Goal: Find specific page/section: Find specific page/section

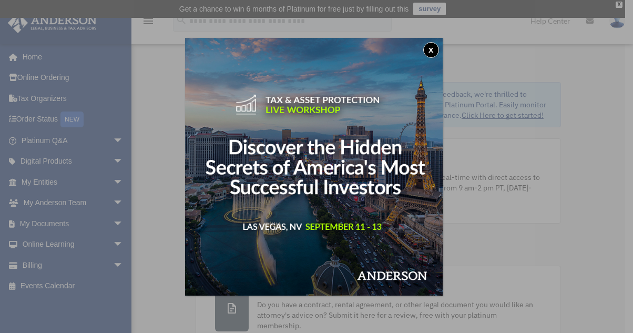
click at [434, 49] on button "x" at bounding box center [431, 50] width 16 height 16
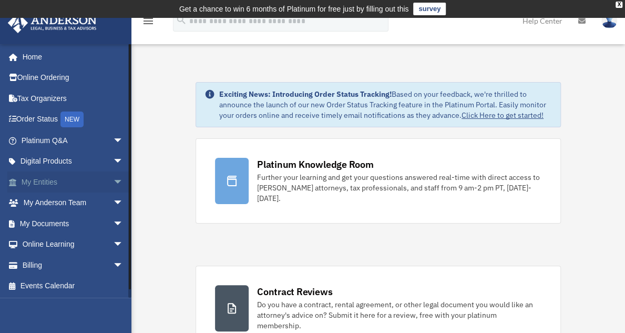
click at [50, 179] on link "My Entities arrow_drop_down" at bounding box center [73, 181] width 132 height 21
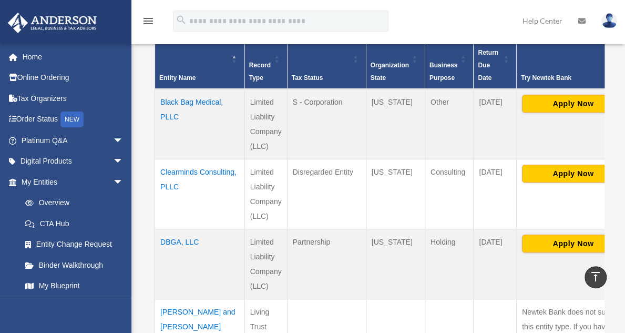
scroll to position [270, 0]
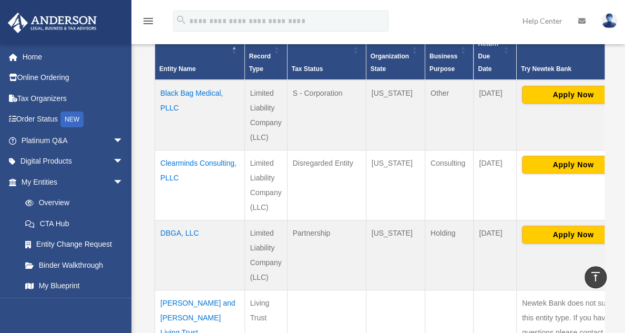
click at [176, 229] on td "DBGA, LLC" at bounding box center [200, 255] width 90 height 70
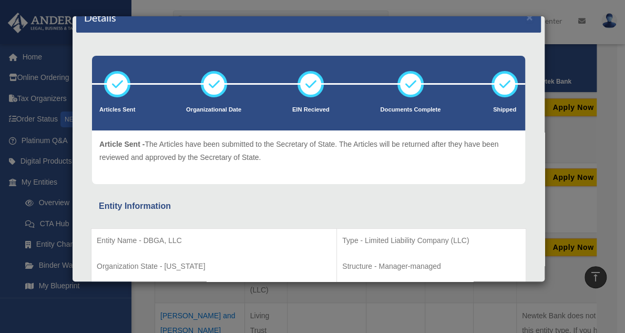
scroll to position [0, 0]
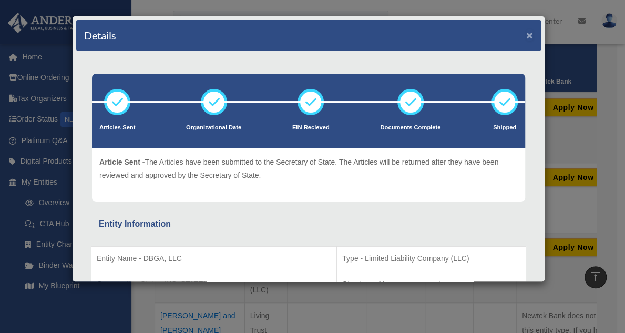
click at [526, 33] on button "×" at bounding box center [529, 34] width 7 height 11
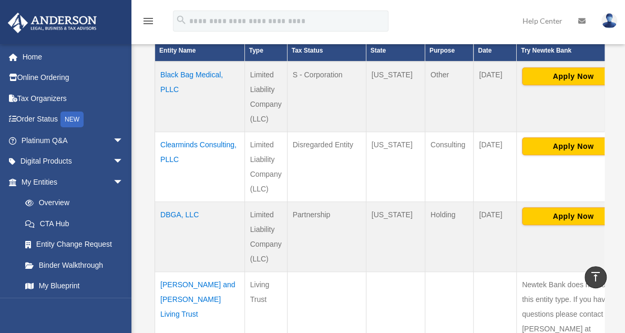
scroll to position [289, 0]
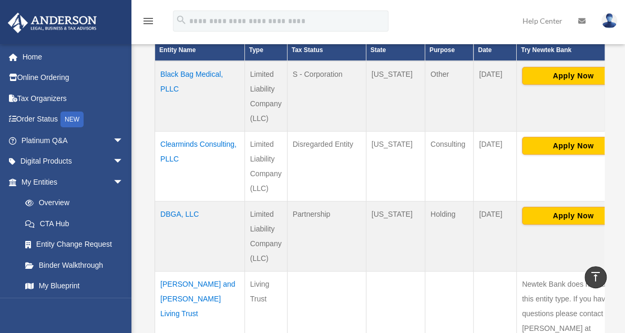
click at [169, 85] on td "Black Bag Medical, PLLC" at bounding box center [200, 96] width 90 height 70
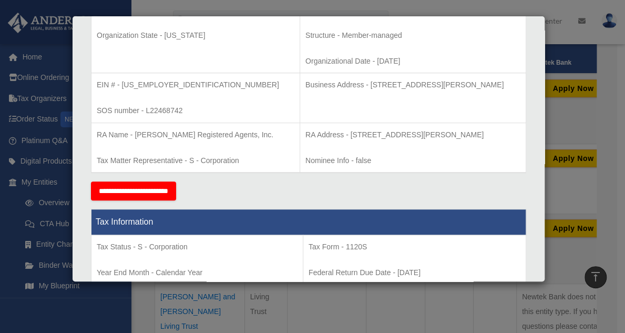
scroll to position [0, 0]
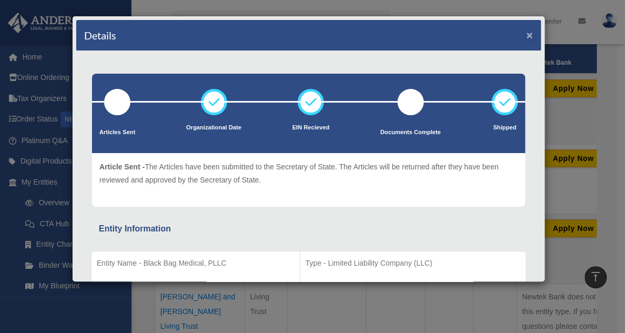
click at [526, 34] on button "×" at bounding box center [529, 34] width 7 height 11
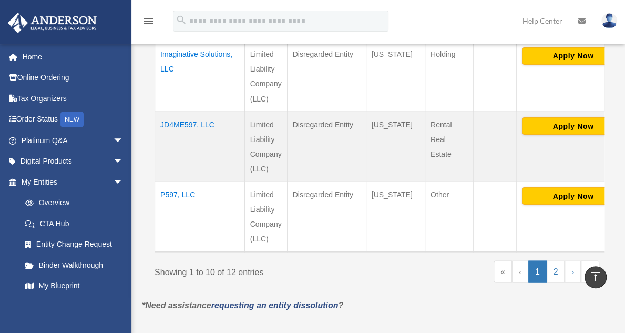
scroll to position [843, 0]
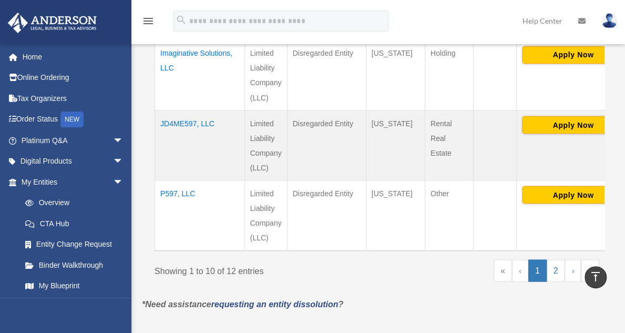
click at [174, 110] on td "JD4ME597, LLC" at bounding box center [200, 145] width 90 height 70
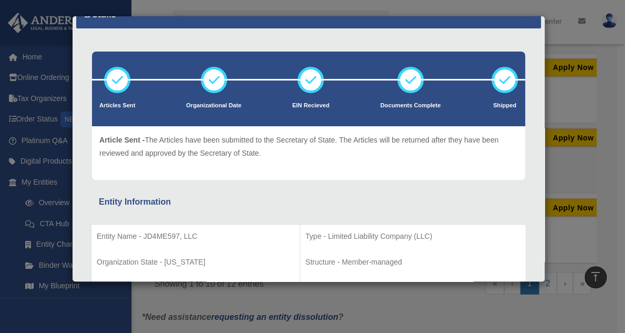
scroll to position [0, 0]
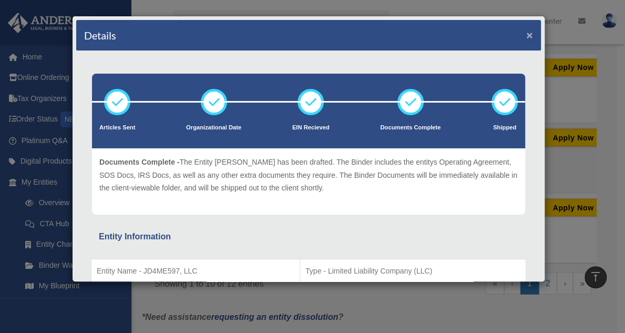
click at [526, 35] on button "×" at bounding box center [529, 34] width 7 height 11
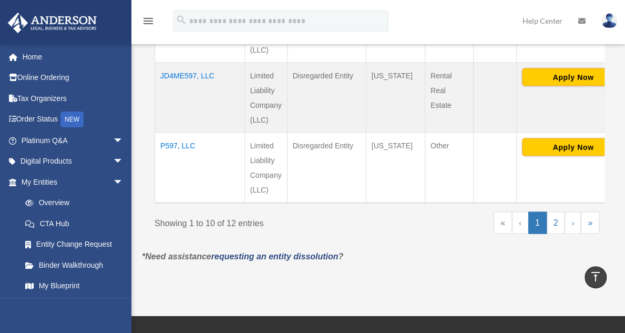
scroll to position [893, 0]
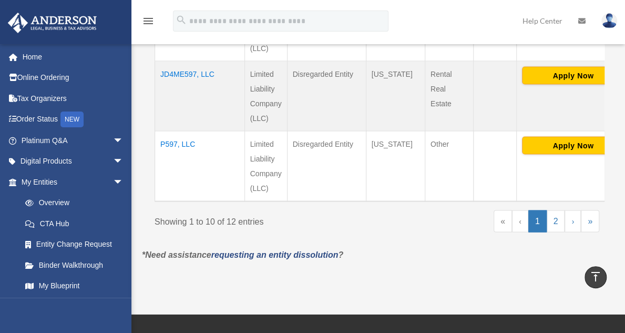
click at [182, 130] on td "P597, LLC" at bounding box center [200, 165] width 90 height 70
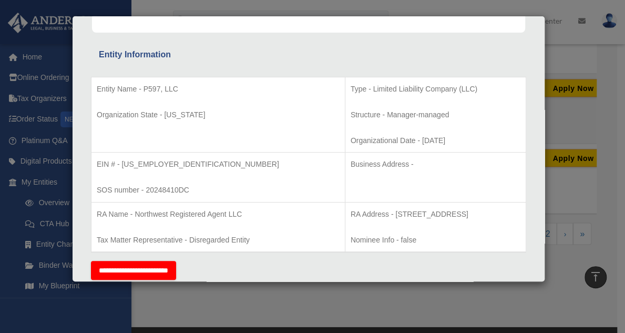
scroll to position [0, 0]
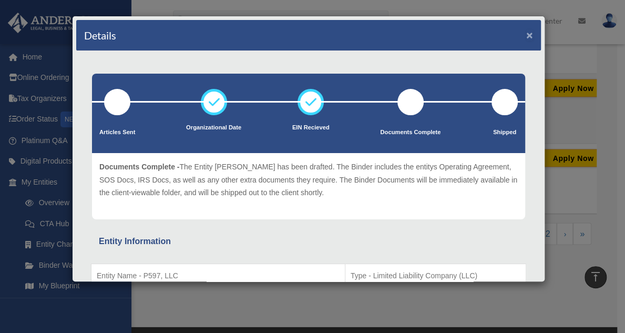
click at [526, 30] on button "×" at bounding box center [529, 34] width 7 height 11
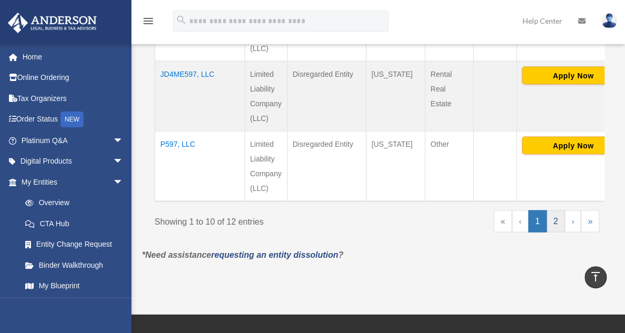
click at [560, 210] on link "2" at bounding box center [556, 221] width 18 height 22
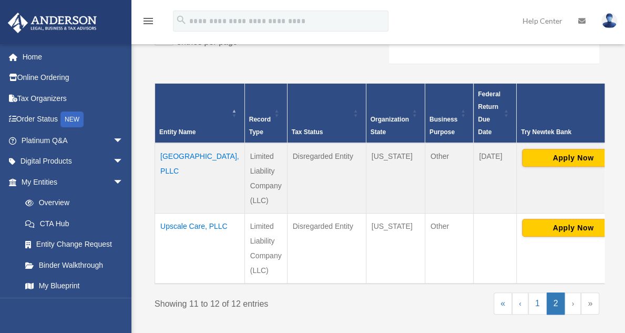
scroll to position [208, 0]
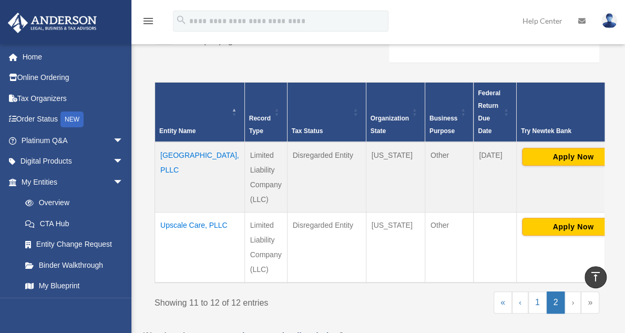
click at [187, 248] on td "Upscale Care, PLLC" at bounding box center [200, 247] width 90 height 70
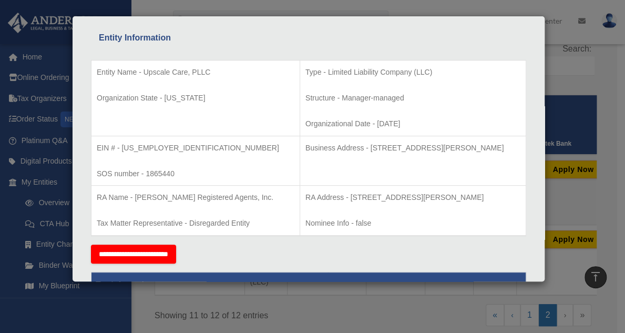
scroll to position [0, 0]
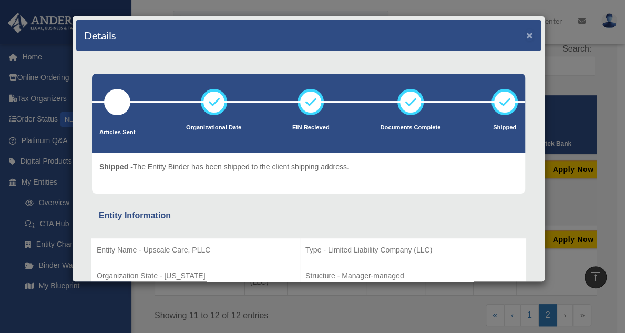
click at [526, 32] on button "×" at bounding box center [529, 34] width 7 height 11
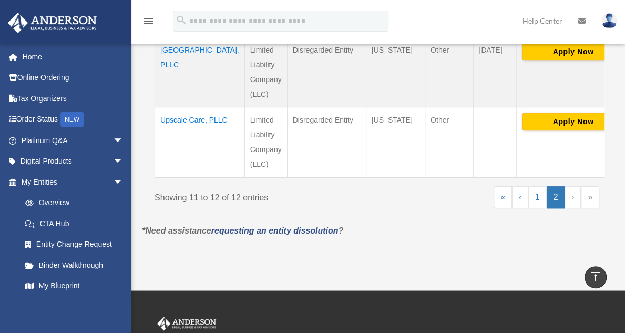
scroll to position [285, 0]
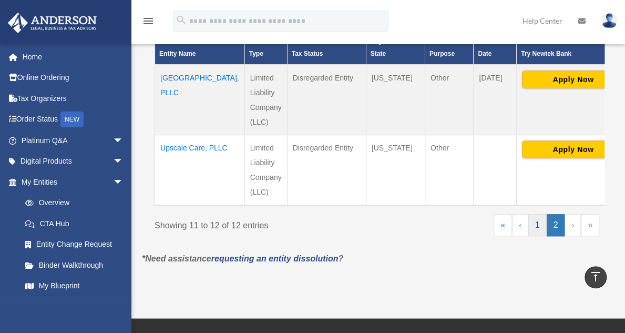
click at [539, 236] on link "1" at bounding box center [537, 225] width 18 height 22
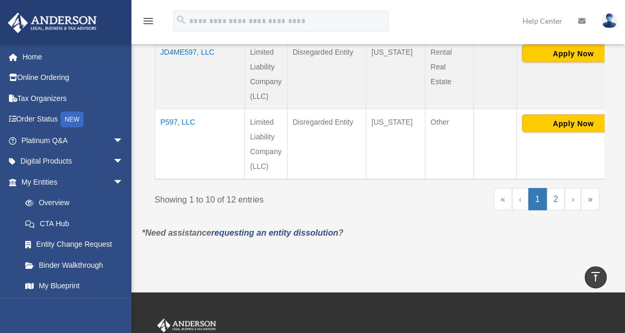
click at [174, 108] on td "P597, LLC" at bounding box center [200, 143] width 90 height 70
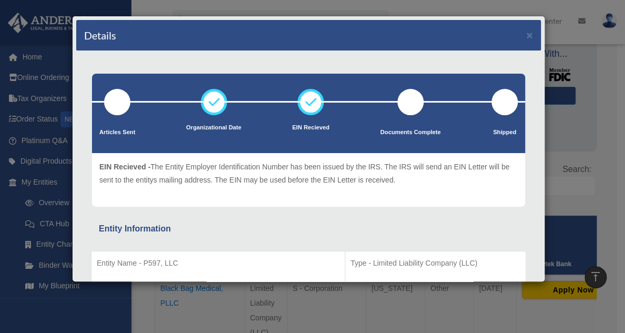
scroll to position [0, 0]
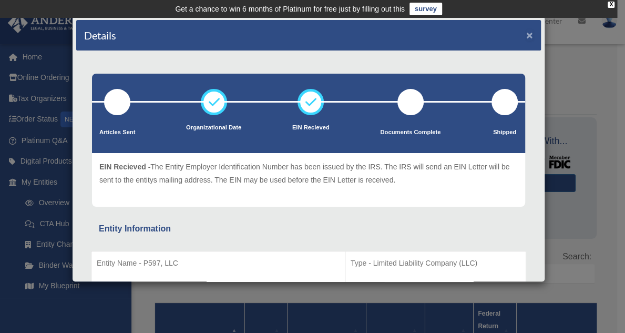
click at [526, 35] on button "×" at bounding box center [529, 34] width 7 height 11
